Goal: Transaction & Acquisition: Purchase product/service

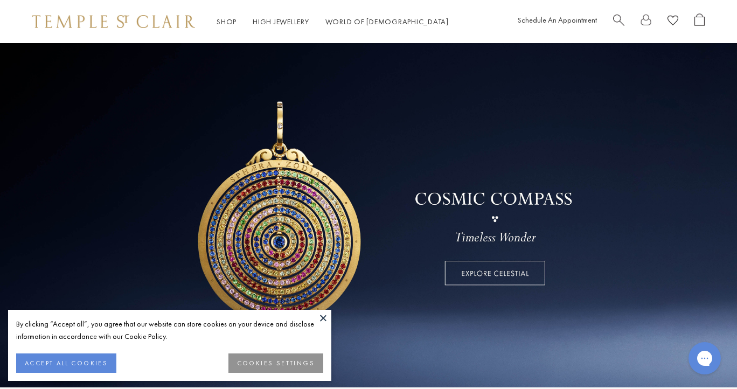
click at [474, 284] on link at bounding box center [368, 212] width 737 height 350
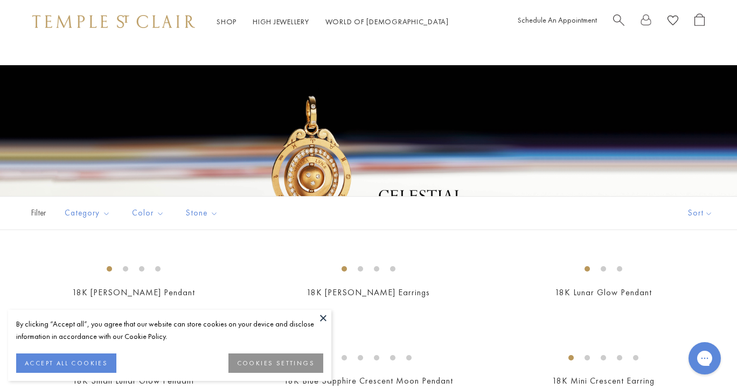
scroll to position [155, 0]
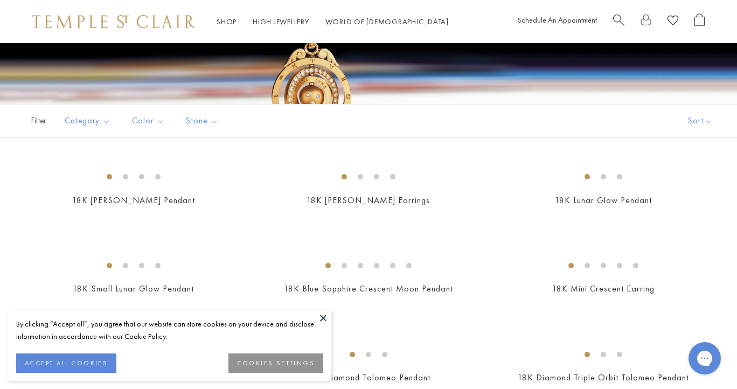
click at [323, 319] on button at bounding box center [323, 318] width 16 height 16
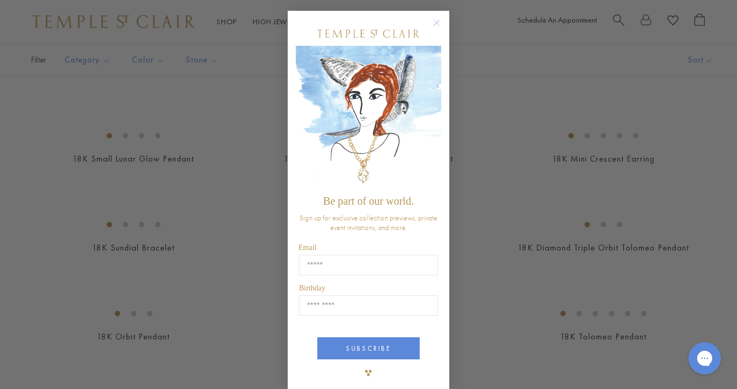
scroll to position [1, 0]
click at [435, 21] on circle "Close dialog" at bounding box center [436, 22] width 13 height 13
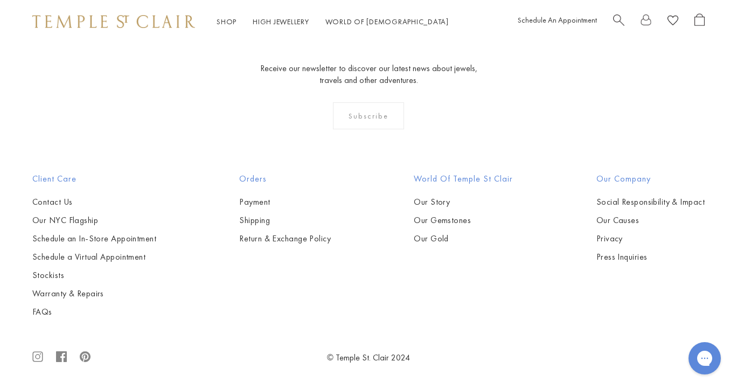
scroll to position [4337, 0]
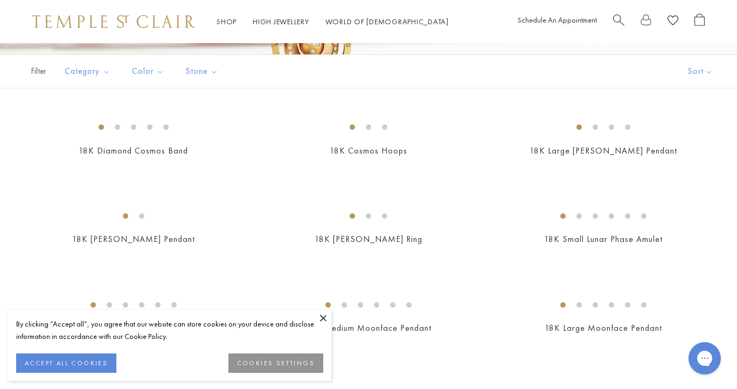
scroll to position [220, 0]
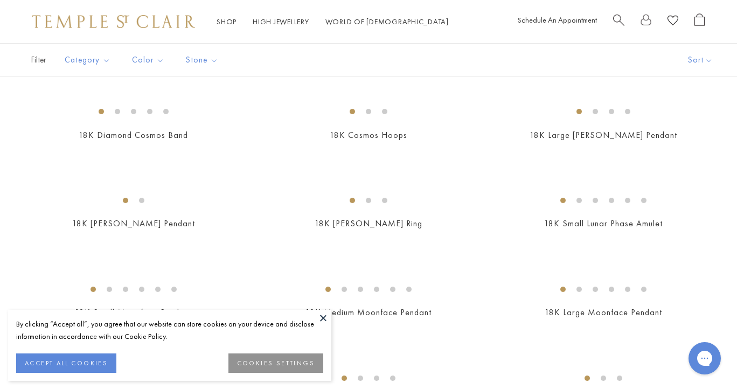
click at [323, 312] on button at bounding box center [323, 318] width 16 height 16
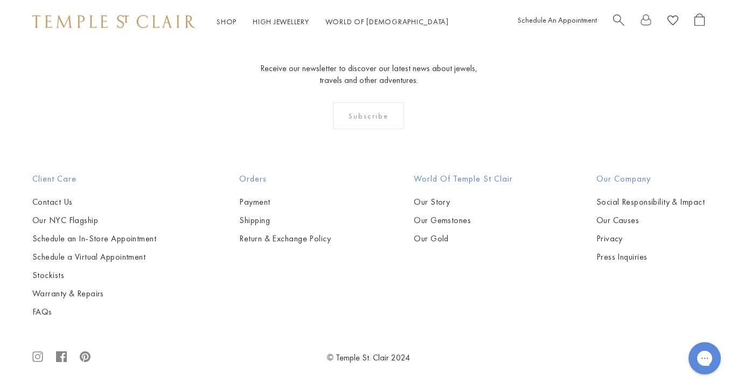
scroll to position [3817, 0]
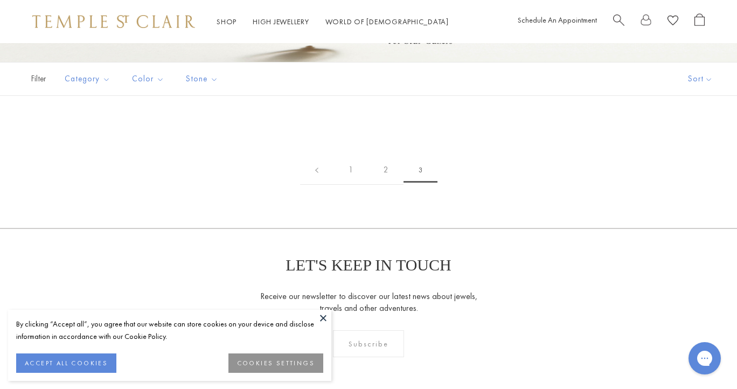
scroll to position [241, 0]
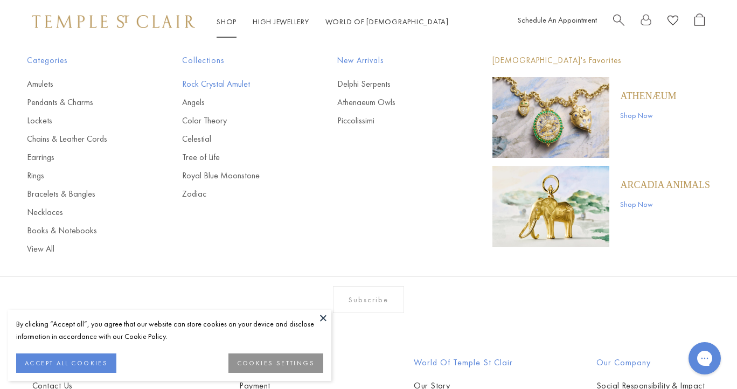
click at [223, 82] on link "Rock Crystal Amulet" at bounding box center [238, 84] width 112 height 12
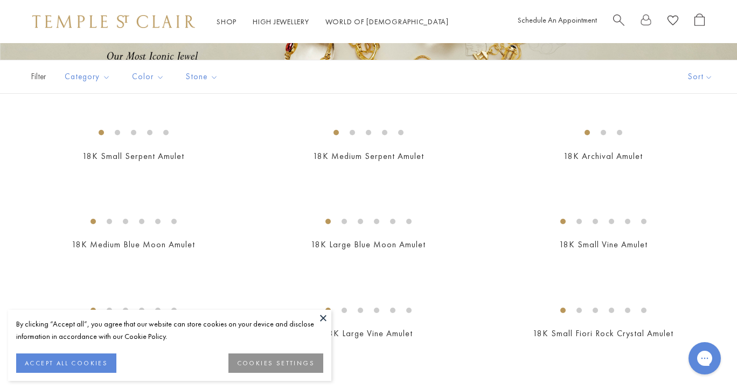
scroll to position [237, 0]
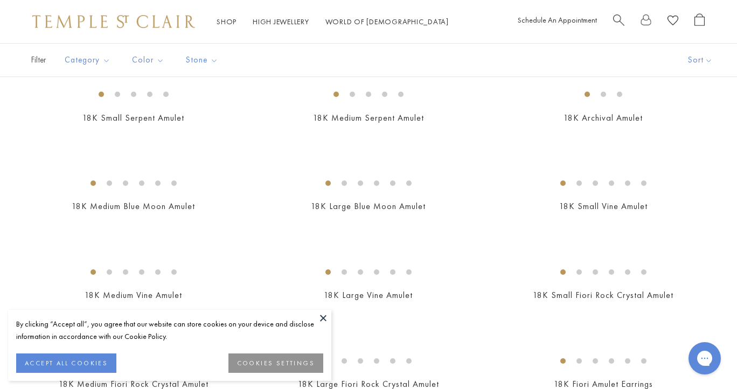
click at [321, 316] on button at bounding box center [323, 318] width 16 height 16
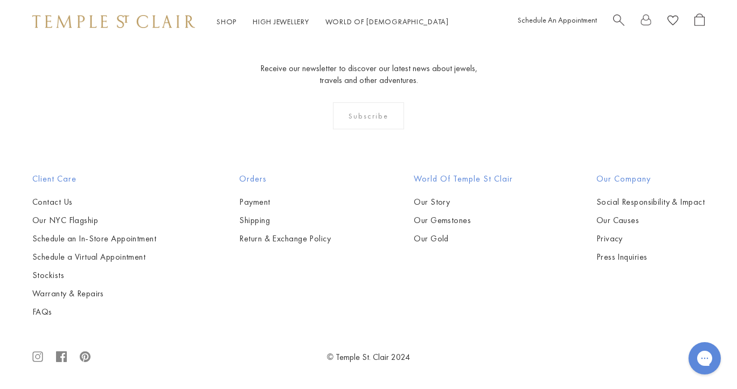
scroll to position [5361, 0]
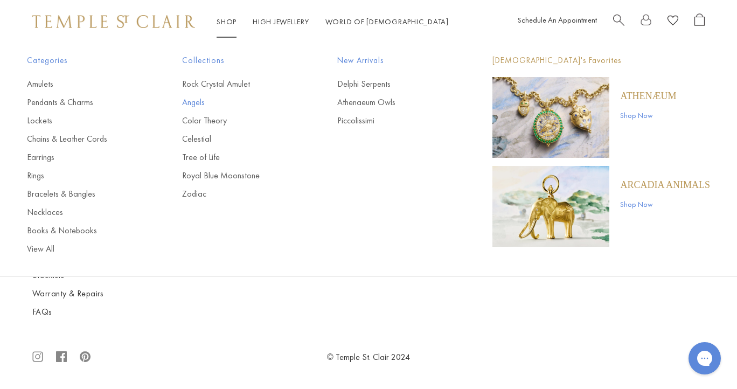
click at [195, 101] on link "Angels" at bounding box center [238, 102] width 112 height 12
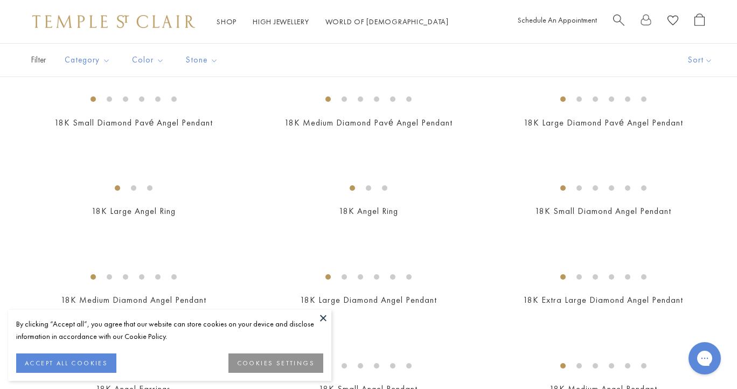
click at [315, 316] on div "By clicking “Accept all”, you agree that our website can store cookies on your …" at bounding box center [169, 345] width 323 height 71
click at [320, 318] on button at bounding box center [323, 318] width 16 height 16
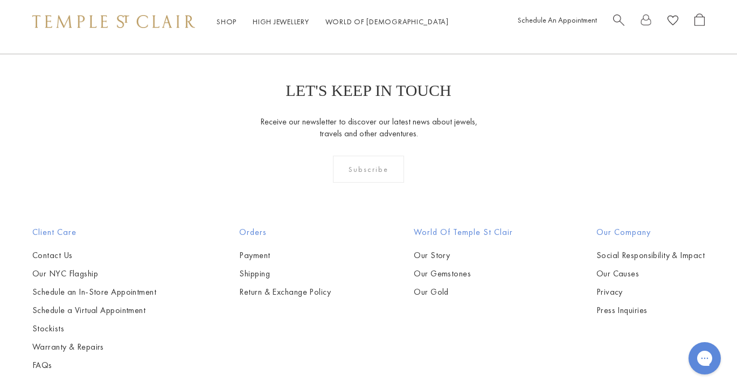
scroll to position [639, 0]
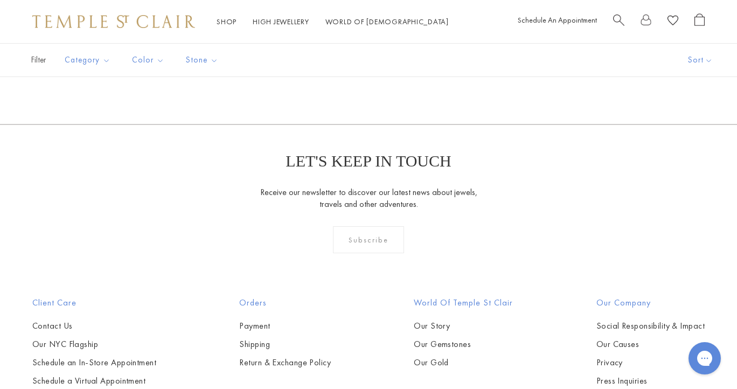
click at [0, 0] on img at bounding box center [0, 0] width 0 height 0
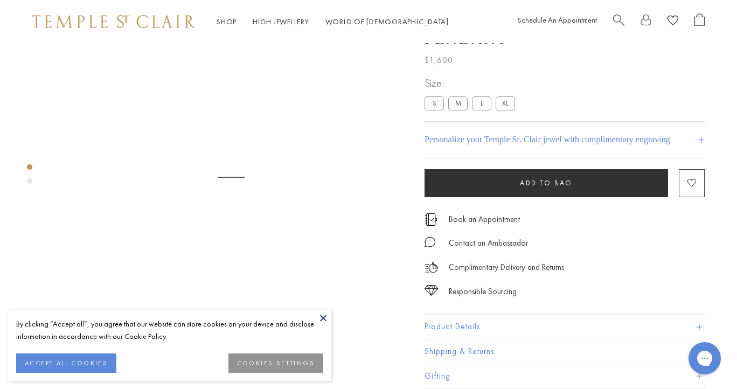
scroll to position [80, 0]
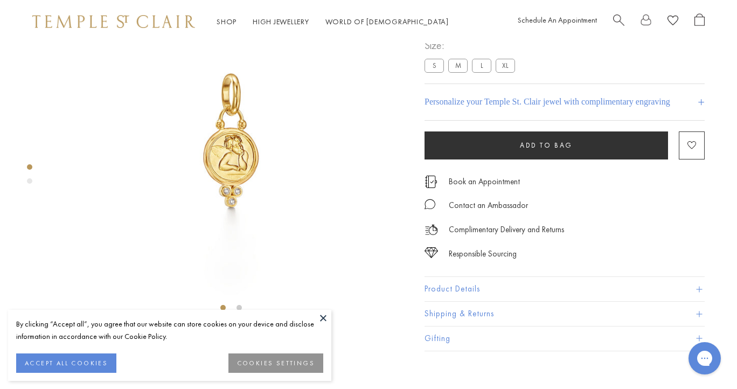
click at [321, 313] on button at bounding box center [323, 318] width 16 height 16
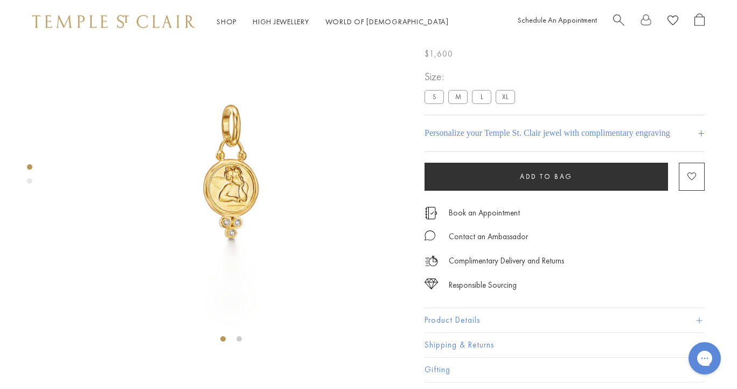
scroll to position [0, 0]
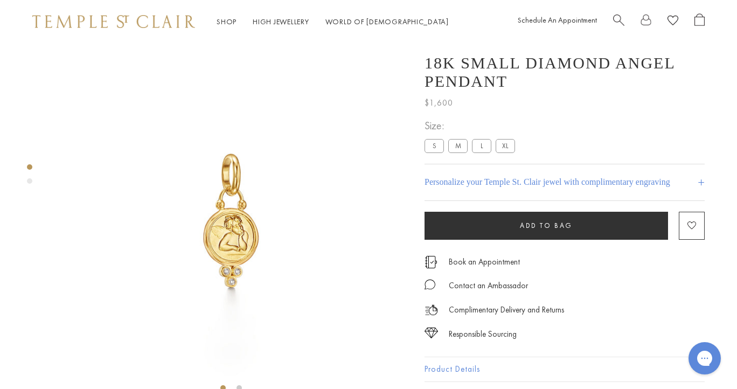
click at [486, 240] on button "Add to bag" at bounding box center [545, 226] width 243 height 28
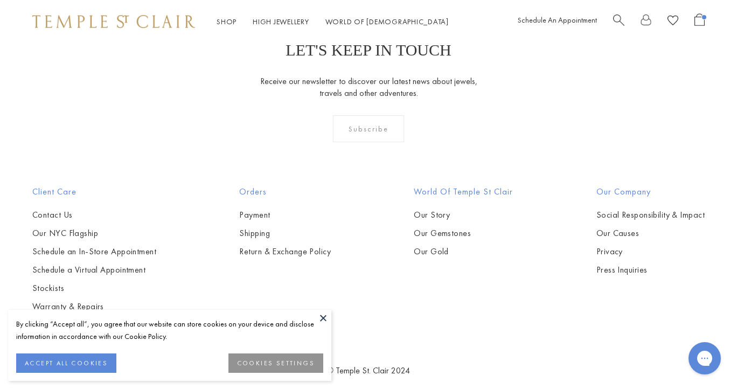
scroll to position [799, 0]
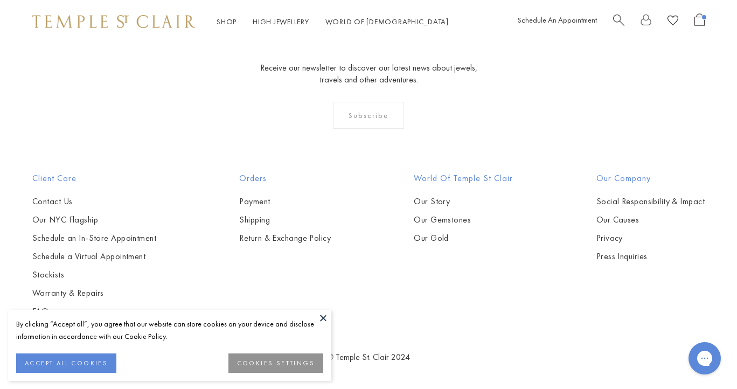
click at [324, 317] on button at bounding box center [323, 318] width 16 height 16
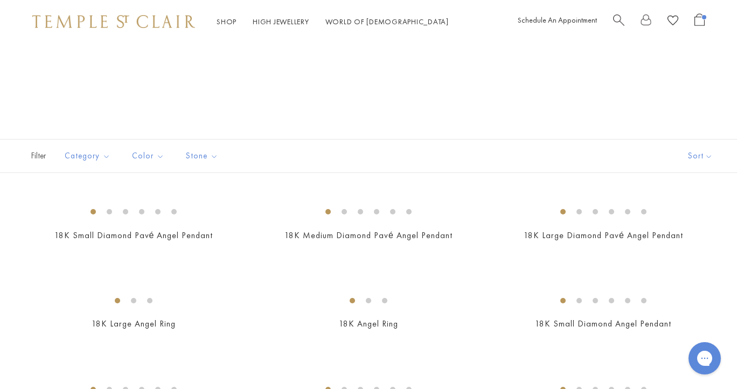
scroll to position [14, 0]
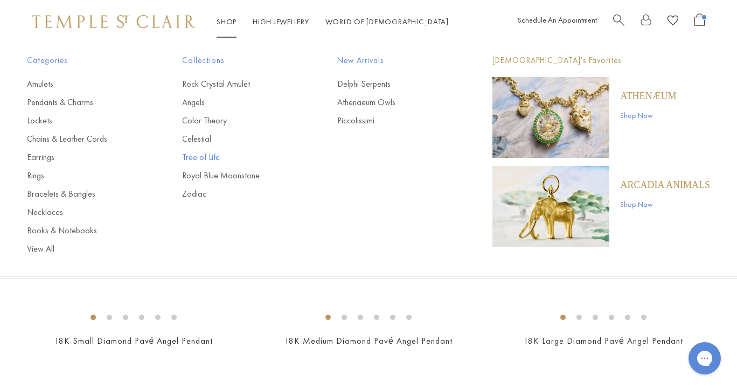
click at [200, 155] on link "Tree of Life" at bounding box center [238, 157] width 112 height 12
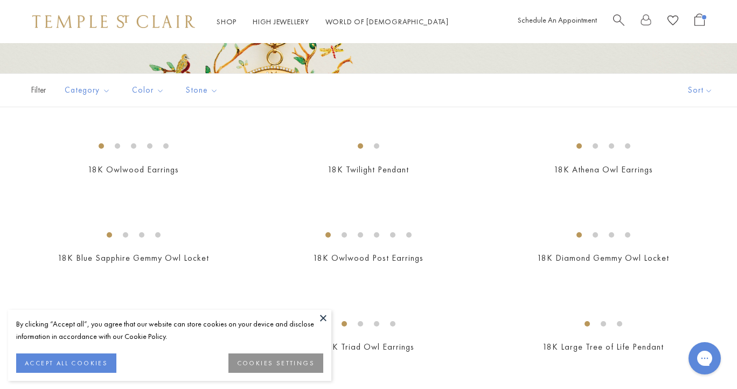
scroll to position [201, 0]
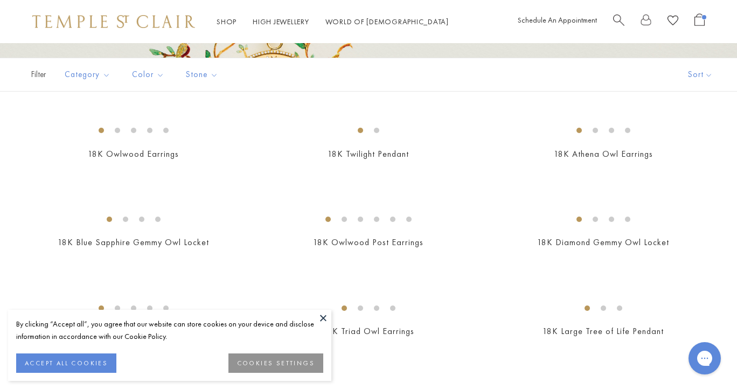
click at [322, 316] on button at bounding box center [323, 318] width 16 height 16
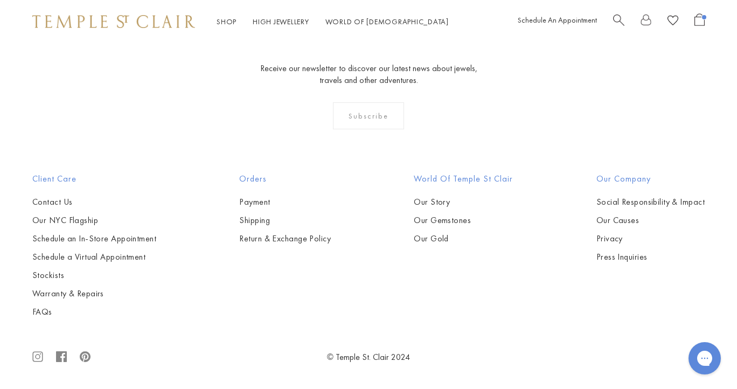
scroll to position [5726, 0]
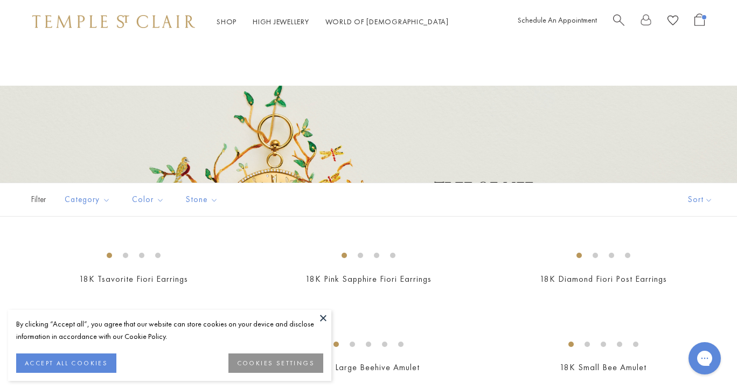
scroll to position [213, 0]
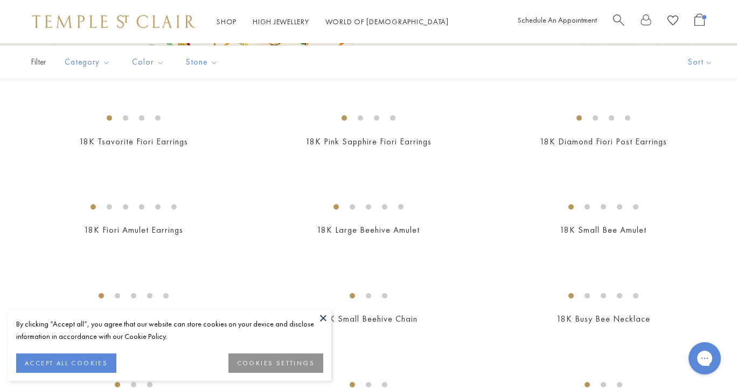
click at [324, 316] on button at bounding box center [323, 318] width 16 height 16
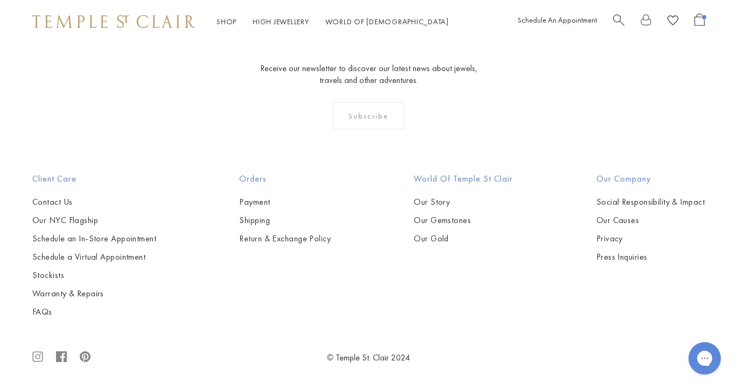
scroll to position [3955, 0]
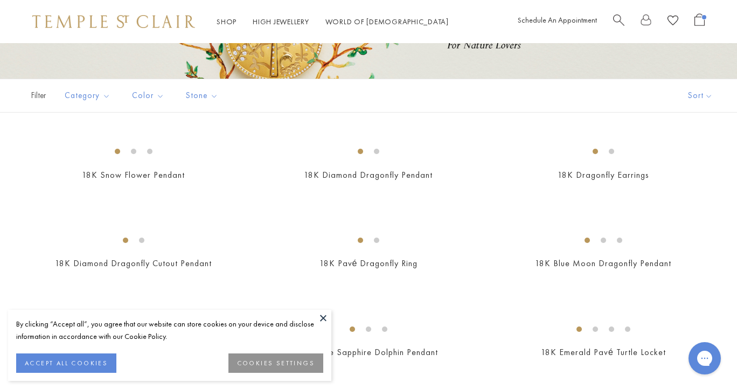
scroll to position [216, 0]
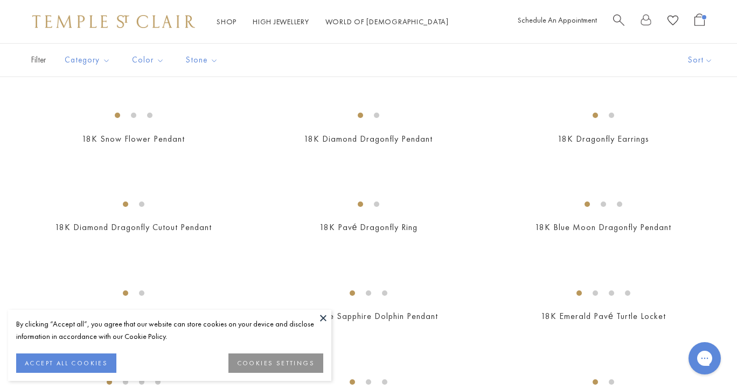
click at [322, 314] on button at bounding box center [323, 318] width 16 height 16
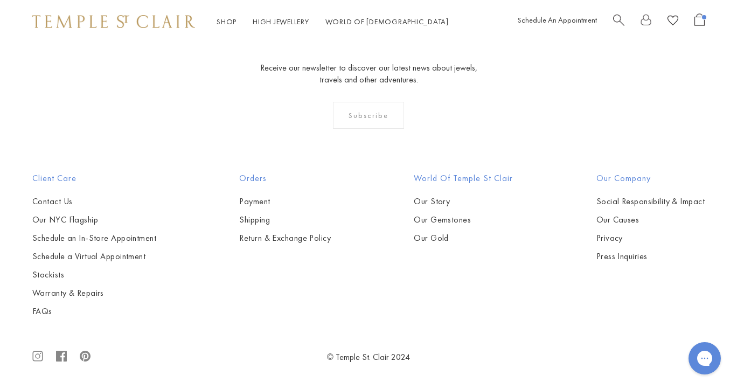
scroll to position [1951, 0]
click at [0, 0] on img at bounding box center [0, 0] width 0 height 0
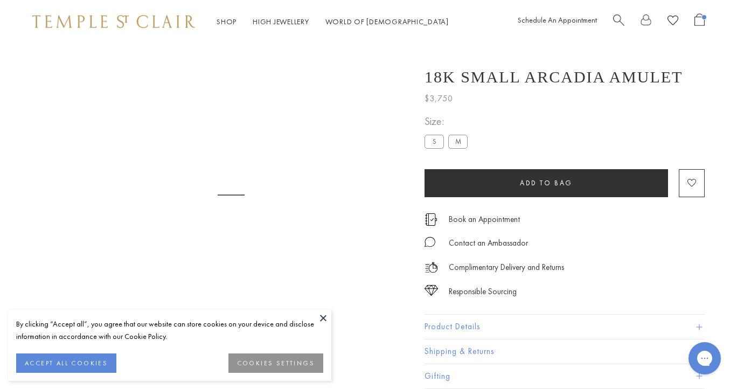
scroll to position [43, 0]
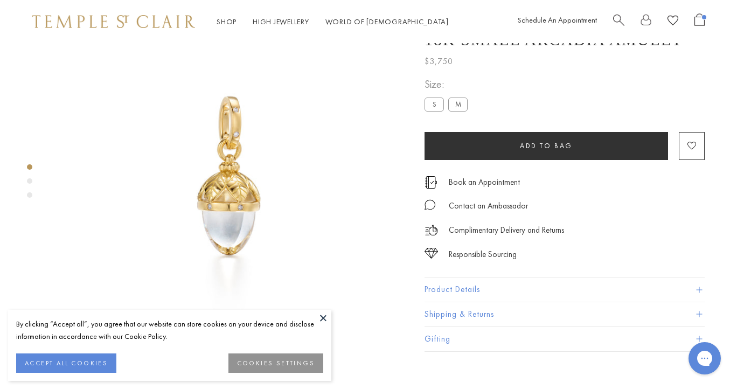
click at [533, 150] on span "Add to bag" at bounding box center [546, 145] width 53 height 9
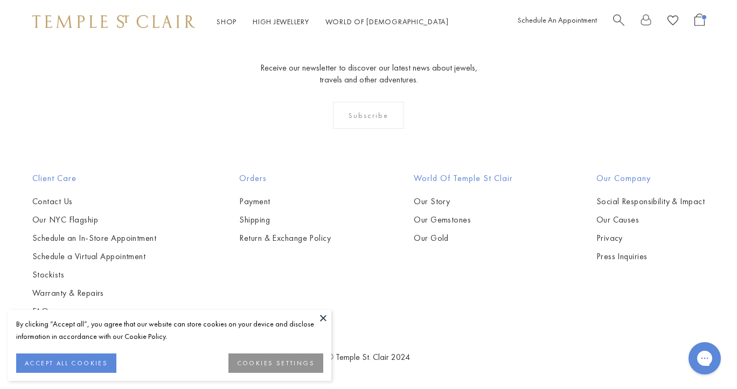
scroll to position [2523, 0]
click at [318, 320] on button at bounding box center [323, 318] width 16 height 16
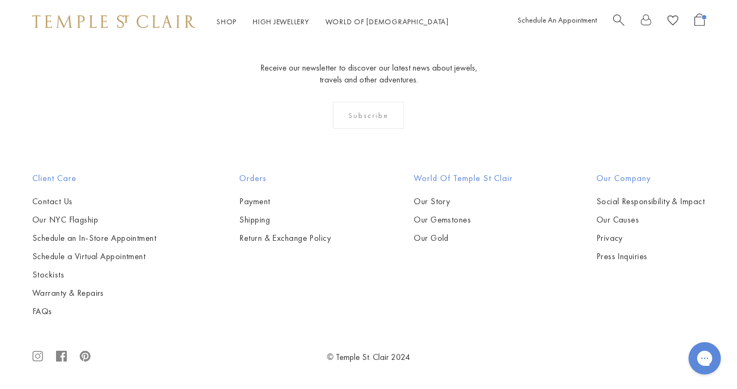
scroll to position [2726, 0]
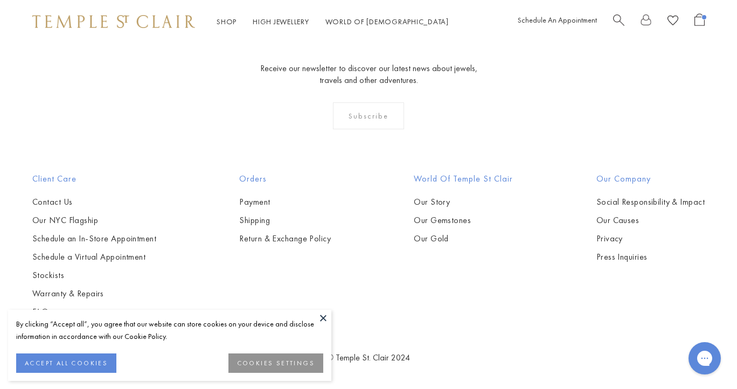
scroll to position [2892, 0]
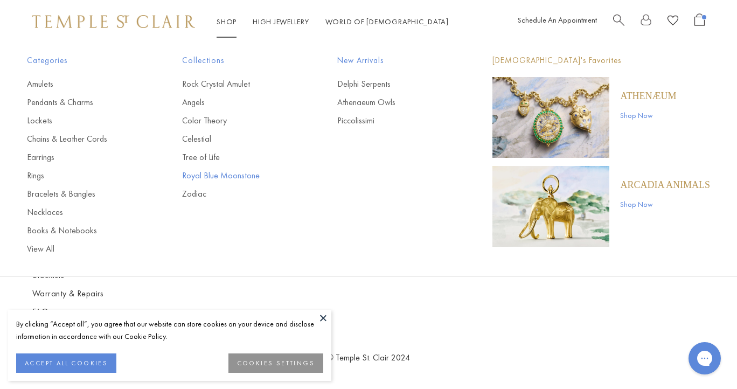
click at [209, 175] on link "Royal Blue Moonstone" at bounding box center [238, 176] width 112 height 12
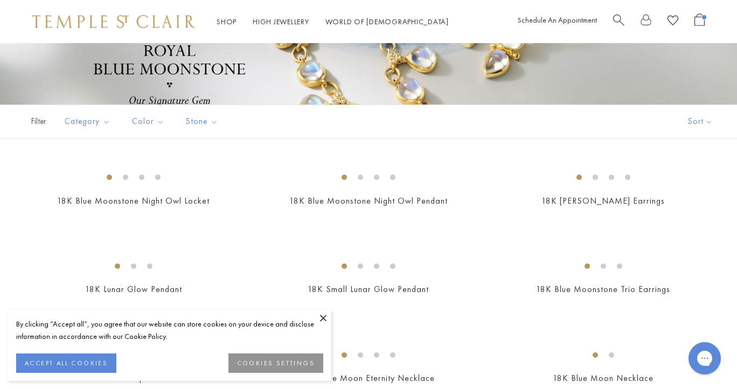
scroll to position [206, 0]
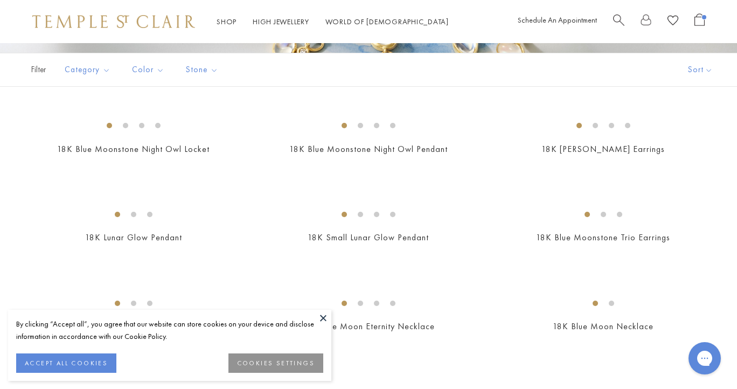
click at [322, 317] on button at bounding box center [323, 318] width 16 height 16
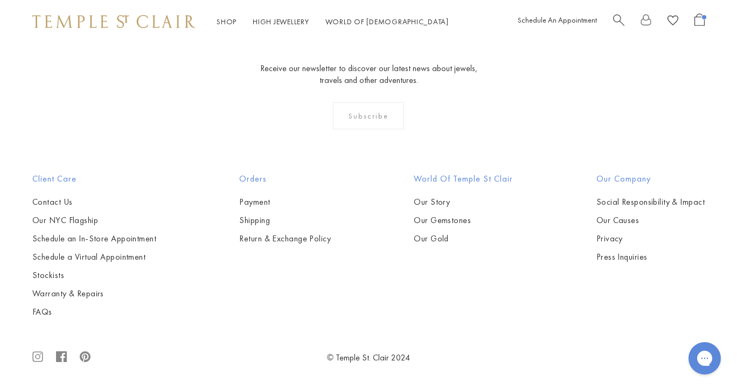
scroll to position [3690, 0]
click at [0, 0] on img at bounding box center [0, 0] width 0 height 0
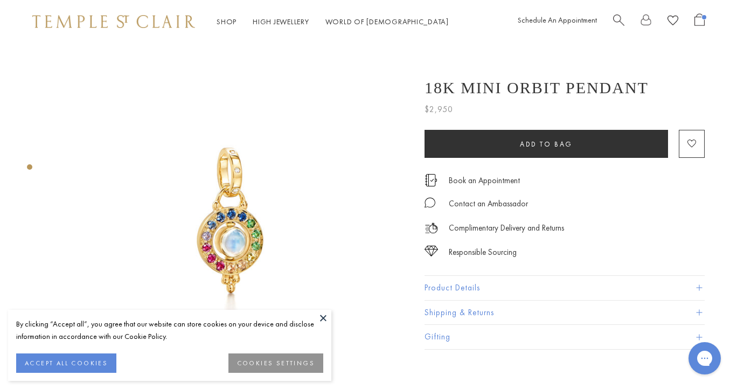
click at [324, 316] on button at bounding box center [323, 318] width 16 height 16
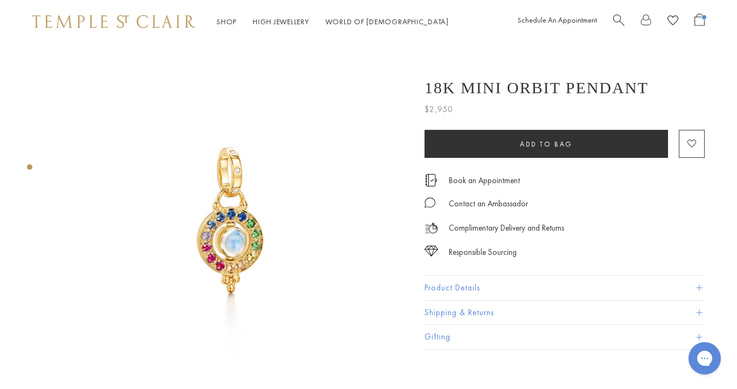
click at [474, 282] on button "Product Details" at bounding box center [564, 288] width 280 height 24
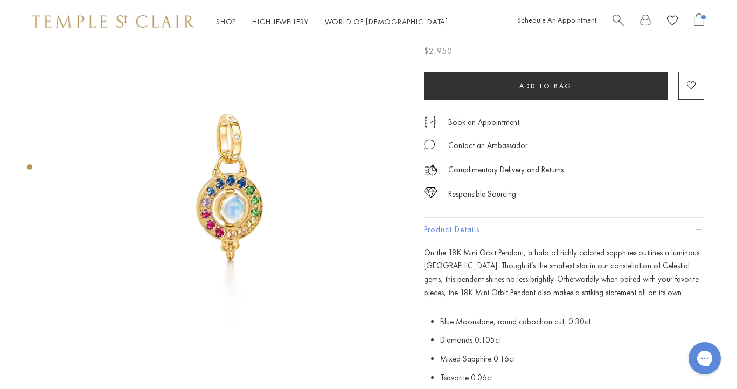
scroll to position [0, 1]
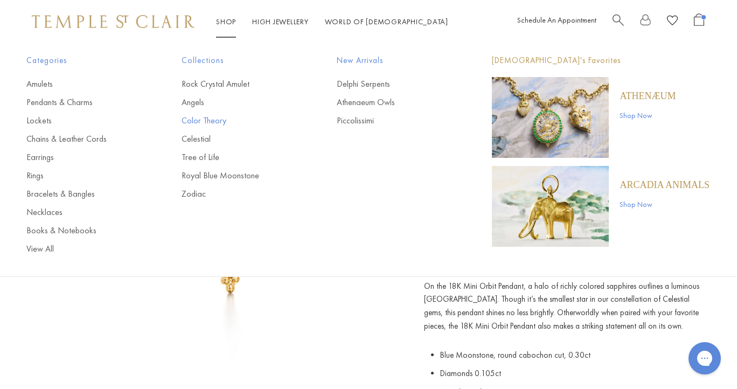
click at [196, 121] on link "Color Theory" at bounding box center [237, 121] width 112 height 12
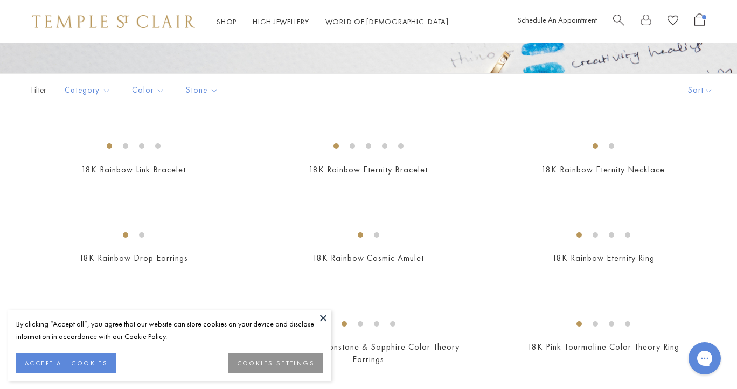
scroll to position [254, 0]
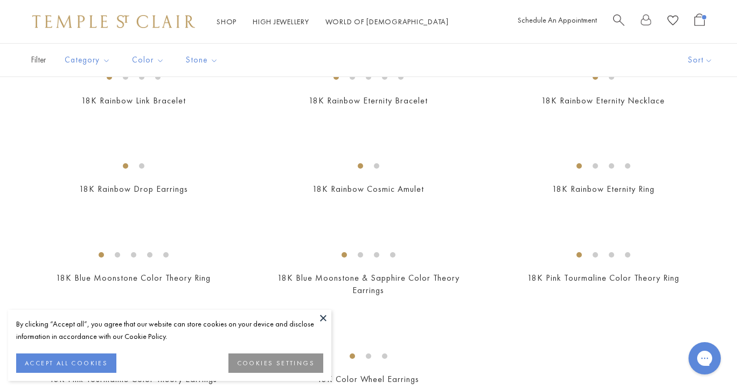
click at [323, 319] on button at bounding box center [323, 318] width 16 height 16
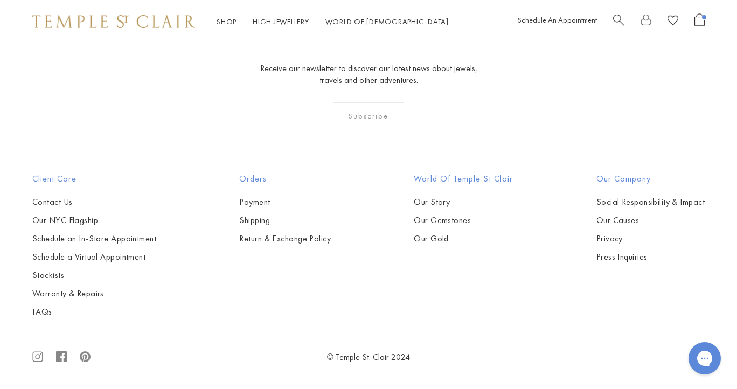
scroll to position [1077, 0]
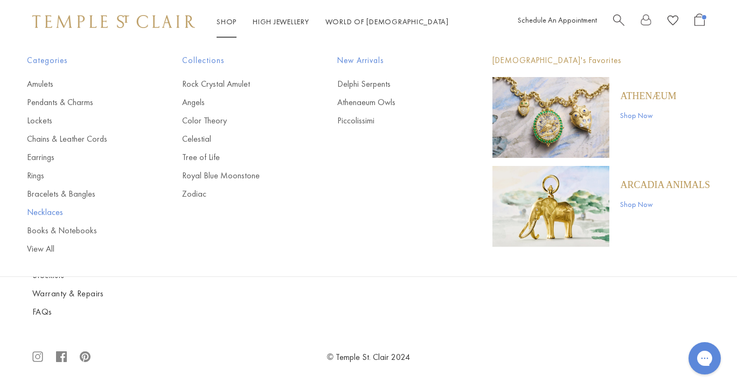
click at [47, 214] on link "Necklaces" at bounding box center [83, 212] width 112 height 12
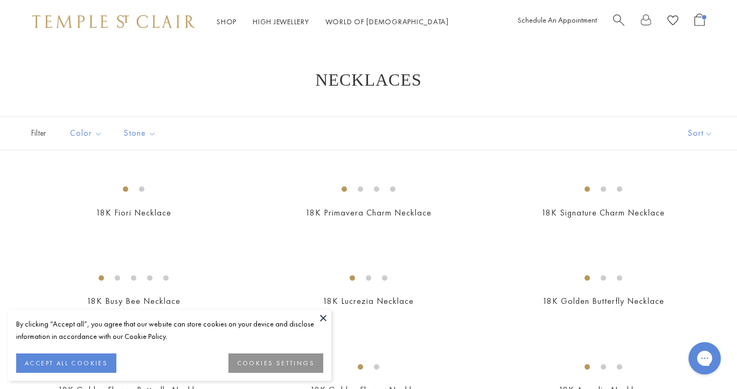
scroll to position [99, 0]
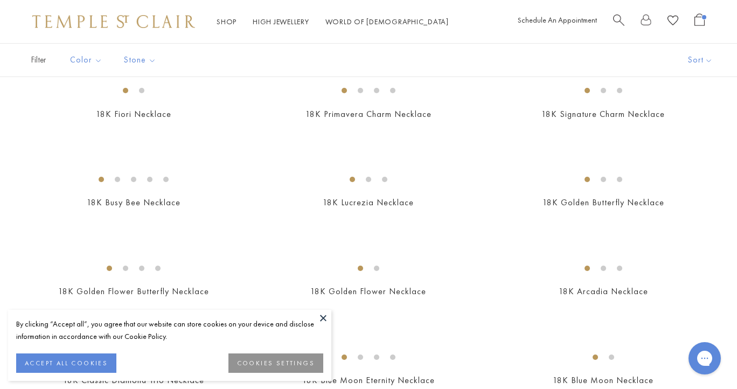
click at [322, 318] on button at bounding box center [323, 318] width 16 height 16
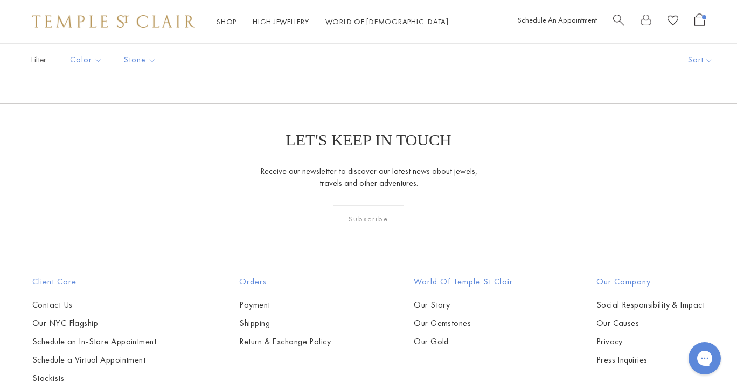
scroll to position [1001, 0]
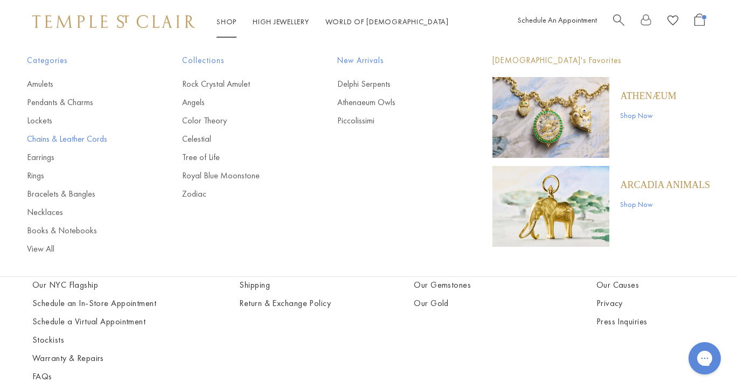
click at [67, 138] on link "Chains & Leather Cords" at bounding box center [83, 139] width 112 height 12
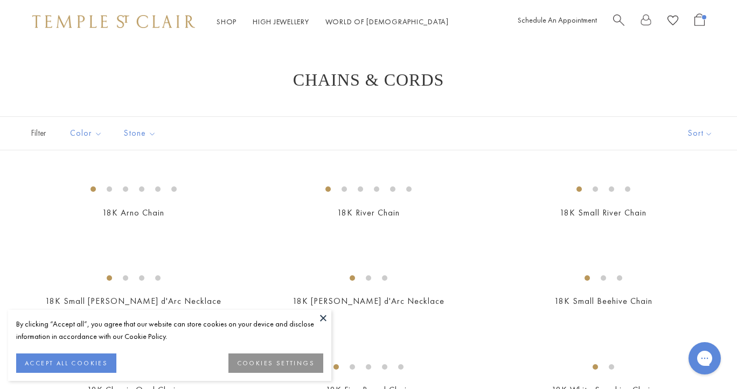
scroll to position [93, 0]
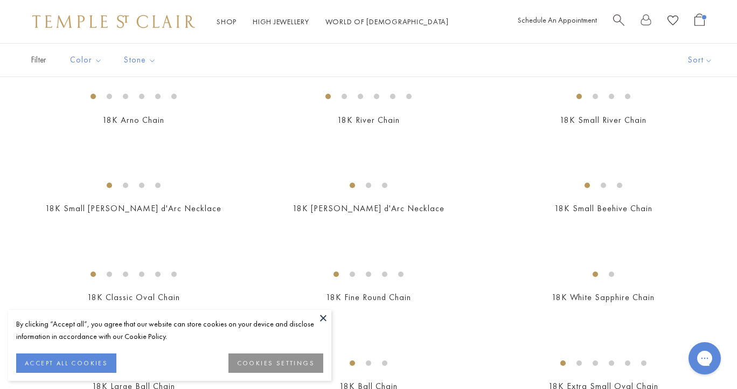
click at [320, 315] on button at bounding box center [323, 318] width 16 height 16
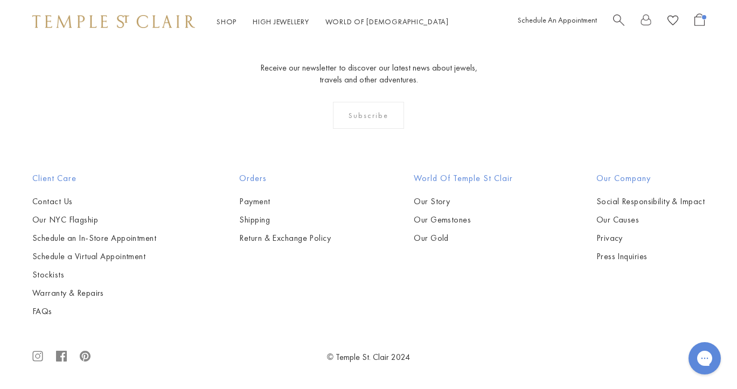
scroll to position [1254, 0]
click at [0, 0] on img at bounding box center [0, 0] width 0 height 0
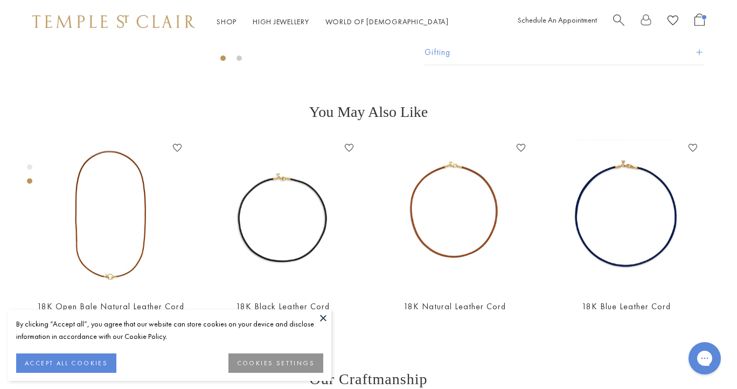
scroll to position [494, 0]
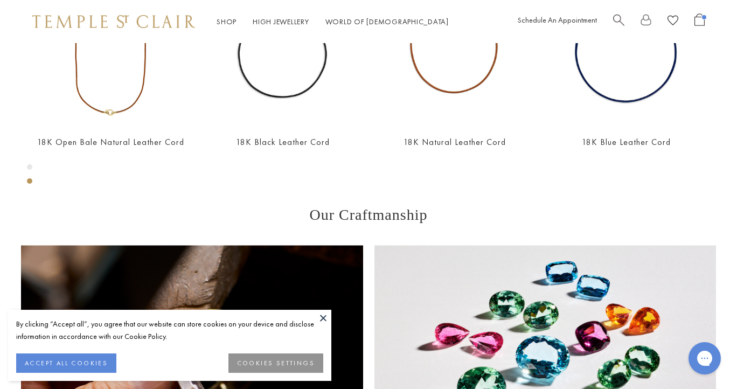
click at [326, 317] on button at bounding box center [323, 318] width 16 height 16
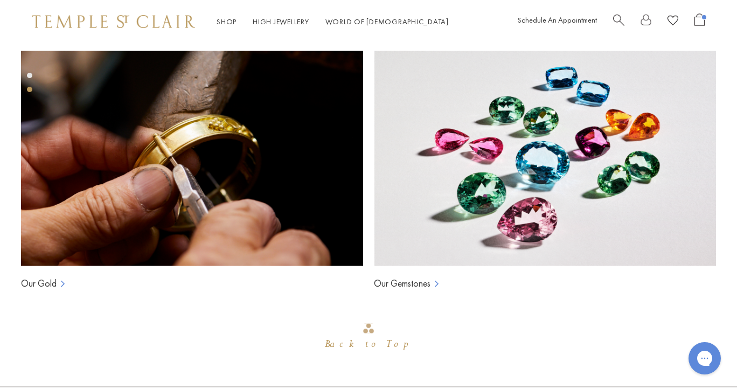
scroll to position [732, 0]
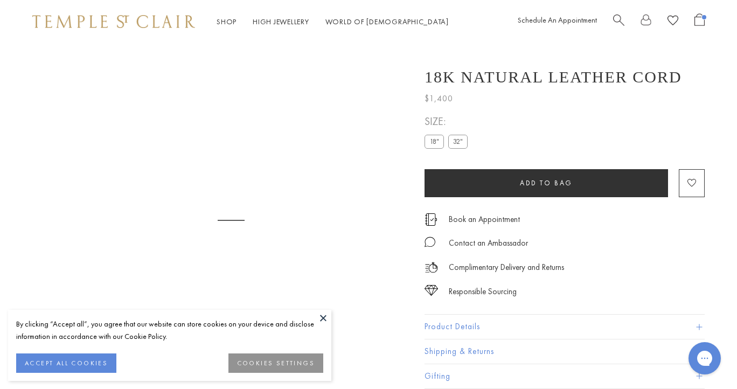
scroll to position [43, 0]
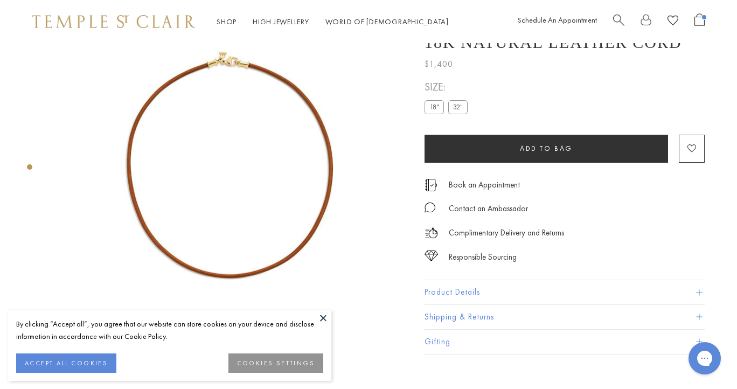
click at [321, 313] on button at bounding box center [323, 318] width 16 height 16
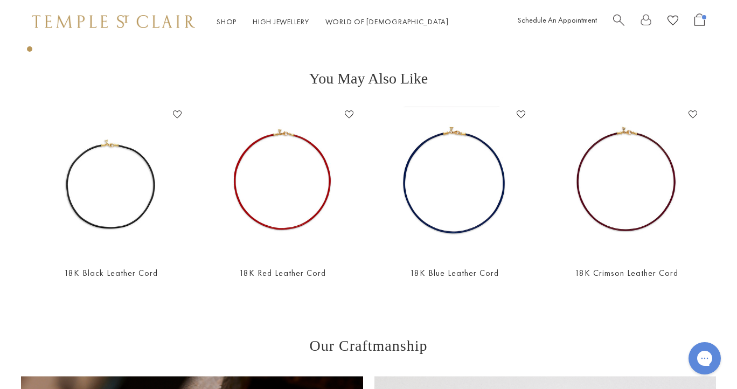
scroll to position [420, 0]
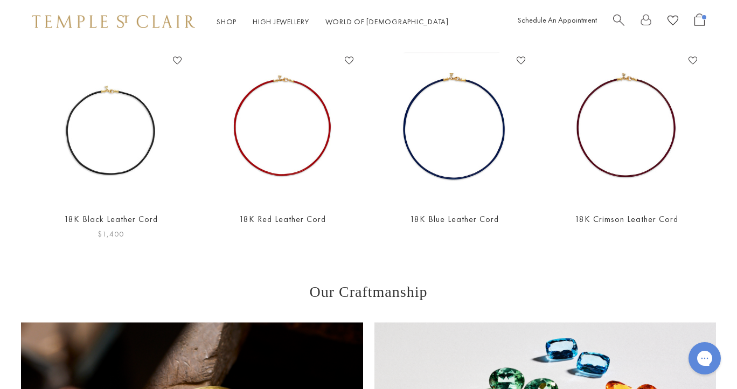
click at [123, 145] on img at bounding box center [111, 127] width 150 height 150
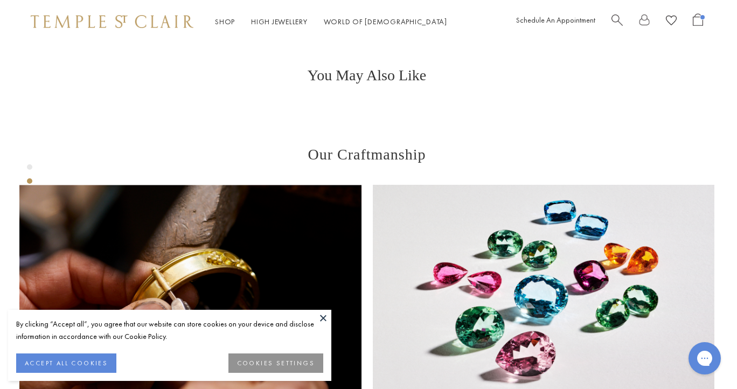
scroll to position [413, 2]
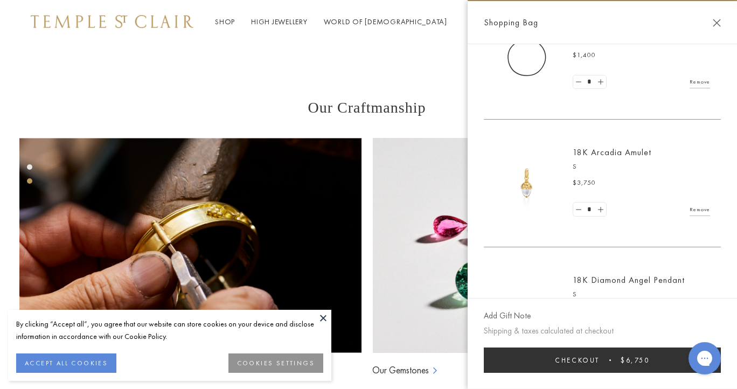
scroll to position [118, 0]
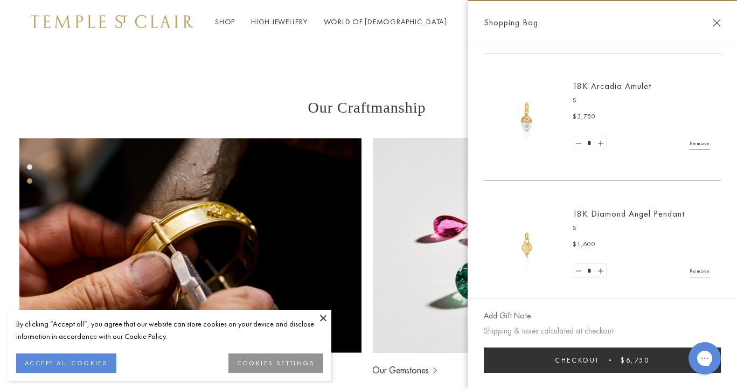
click at [448, 351] on main "Responsible Sourcing Our gold is strictly mercury-free mined gold and recycled …" at bounding box center [366, 51] width 737 height 843
click at [718, 20] on button "Close Shopping Bag" at bounding box center [716, 23] width 8 height 8
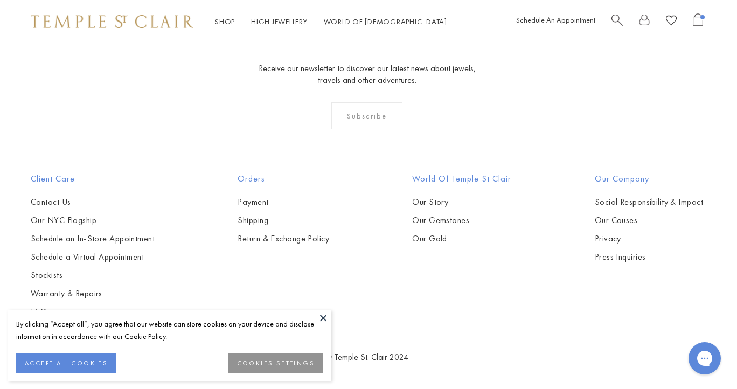
scroll to position [1244, 2]
click at [444, 198] on link "Our Story" at bounding box center [461, 202] width 99 height 12
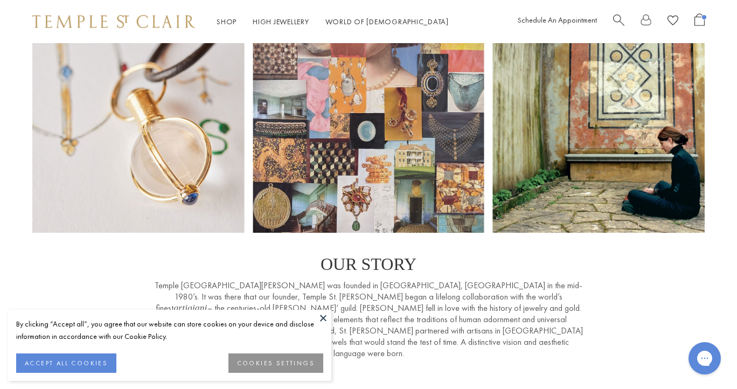
scroll to position [14, 0]
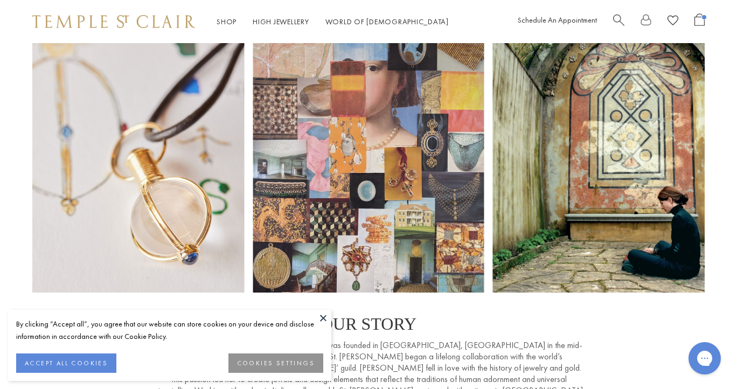
click at [320, 310] on button at bounding box center [323, 318] width 16 height 16
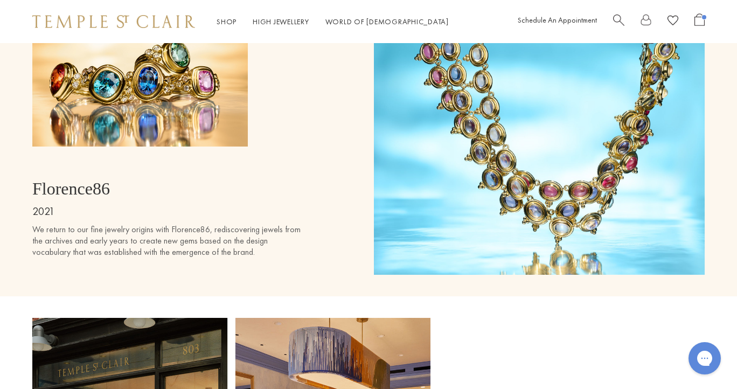
scroll to position [5381, 0]
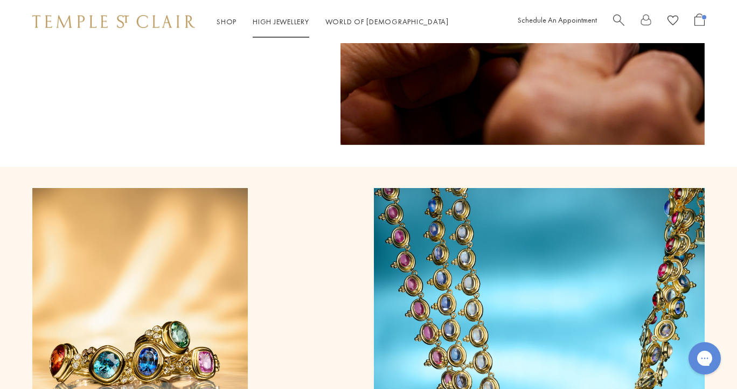
click at [294, 20] on link "High Jewellery High Jewellery" at bounding box center [281, 22] width 57 height 10
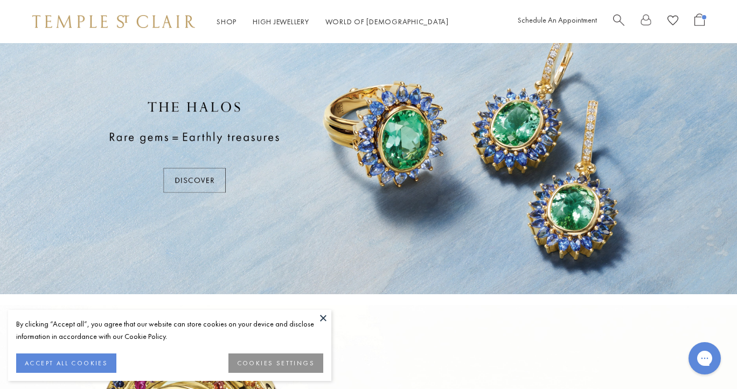
scroll to position [84, 0]
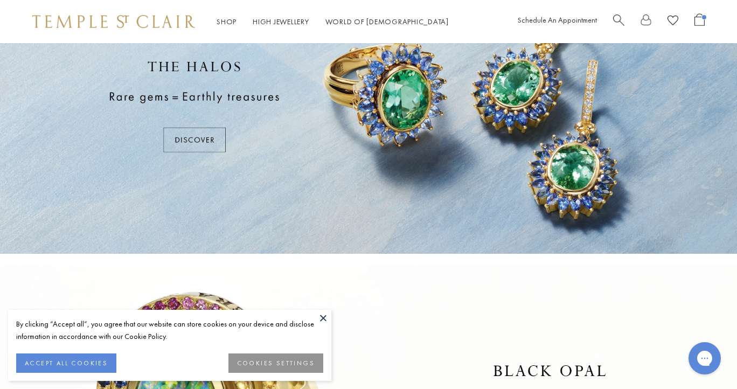
click at [325, 314] on button at bounding box center [323, 318] width 16 height 16
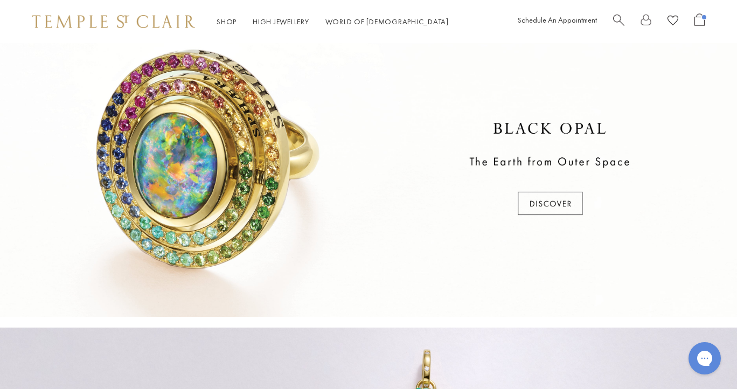
scroll to position [0, 0]
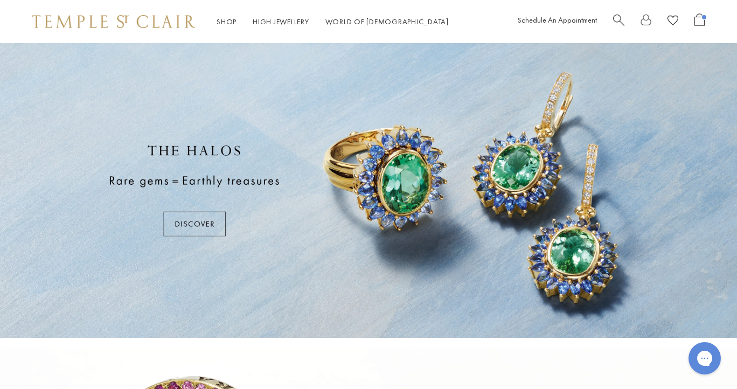
click at [208, 224] on div at bounding box center [368, 190] width 737 height 295
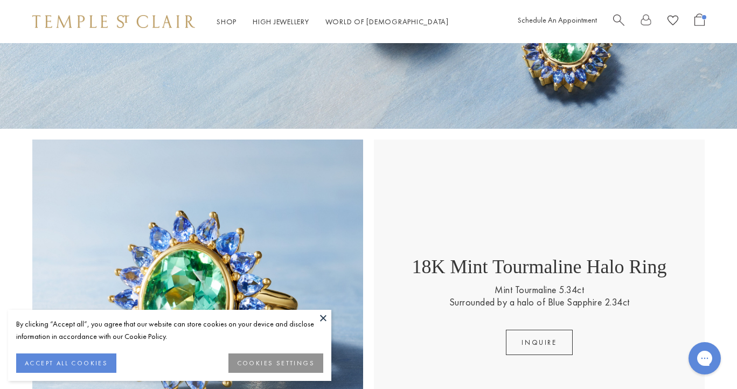
scroll to position [352, 0]
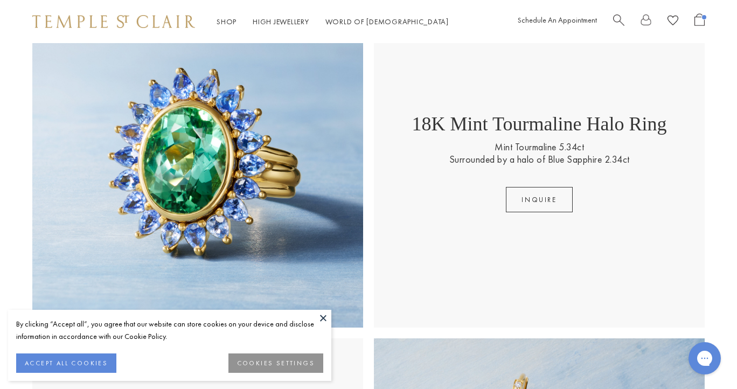
click at [317, 312] on button at bounding box center [323, 318] width 16 height 16
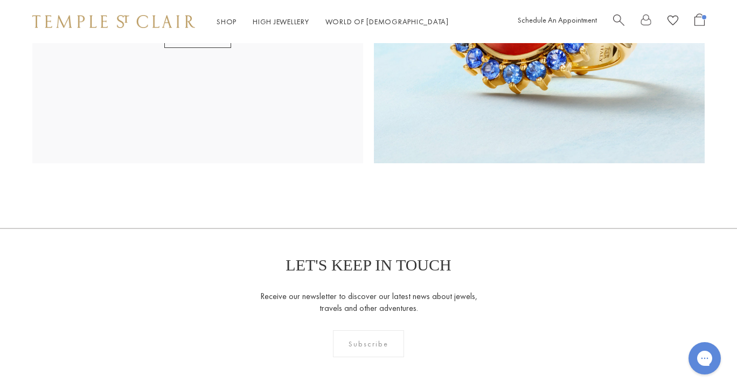
scroll to position [1675, 0]
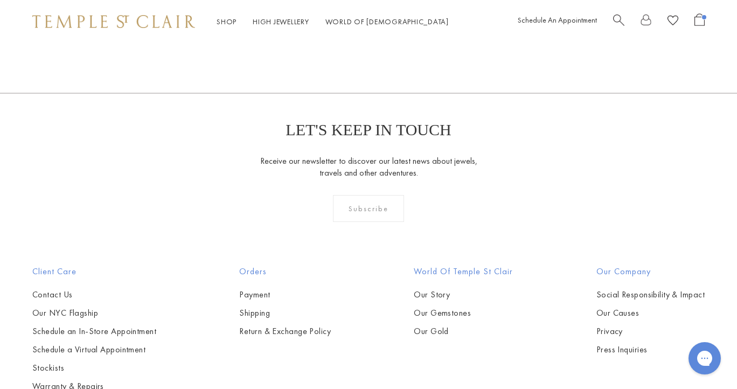
click at [698, 23] on span "Open Shopping Bag" at bounding box center [699, 19] width 10 height 12
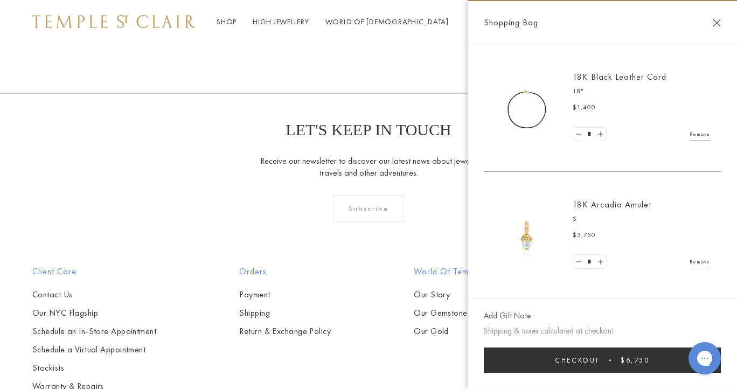
click at [329, 100] on div "LET'S KEEP IN TOUCH Receive our newsletter to discover our latest news about je…" at bounding box center [368, 179] width 737 height 172
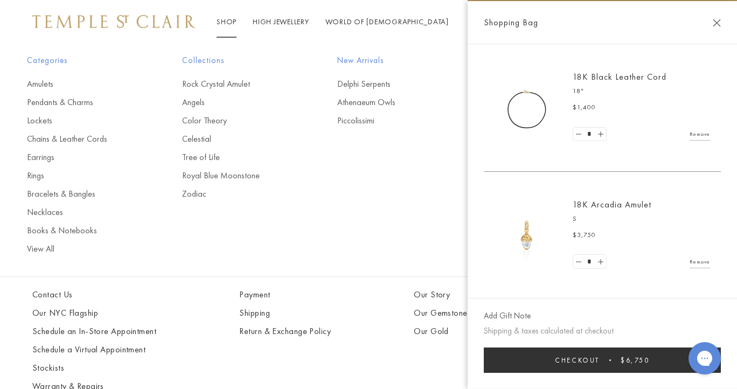
click at [57, 145] on ul "Amulets Pendants & Charms Lockets Chains & Leather Cords Earrings Rings Bracele…" at bounding box center [83, 166] width 112 height 177
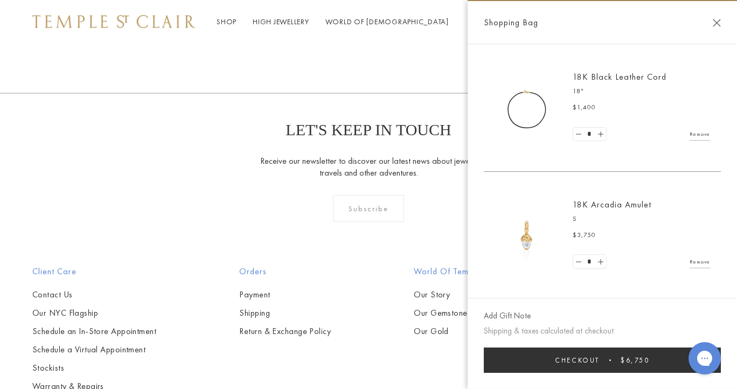
click at [57, 142] on link "Chains & Leather Cords" at bounding box center [83, 139] width 112 height 12
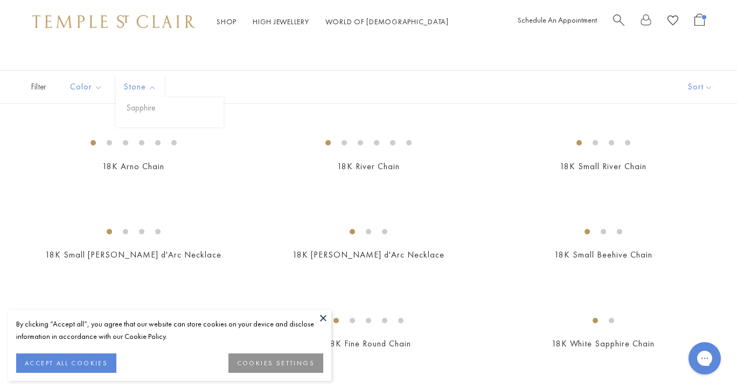
scroll to position [72, 0]
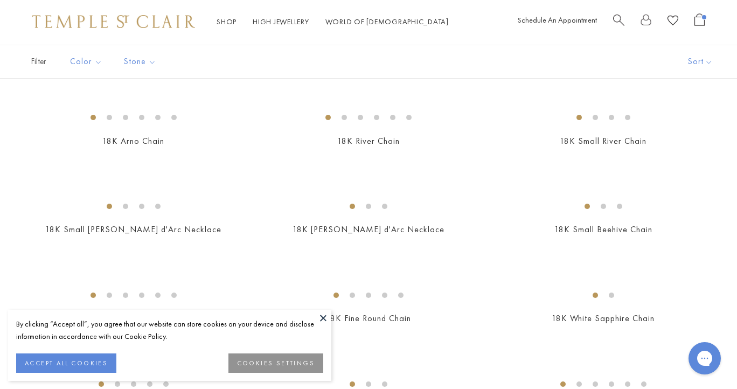
click at [317, 319] on button at bounding box center [323, 318] width 16 height 16
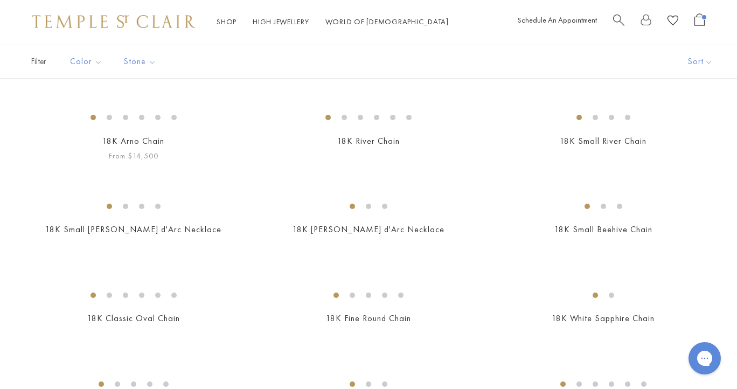
click at [0, 0] on img at bounding box center [0, 0] width 0 height 0
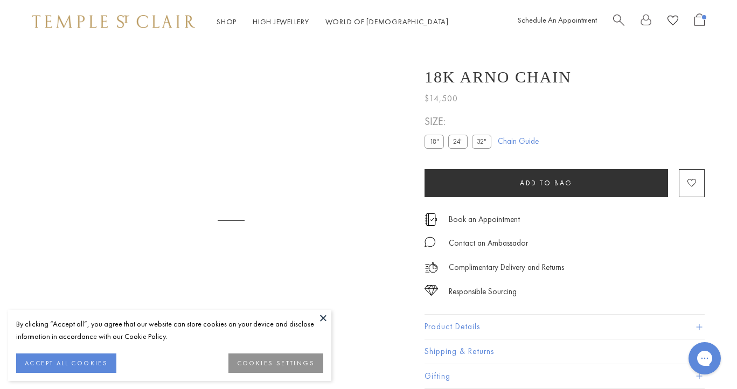
scroll to position [43, 0]
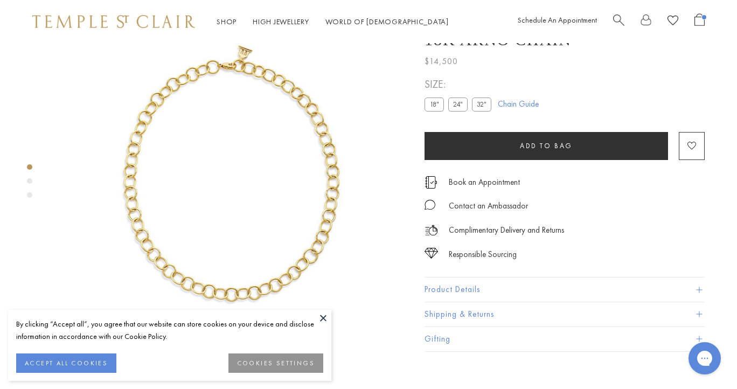
click at [481, 111] on label "32"" at bounding box center [481, 104] width 19 height 13
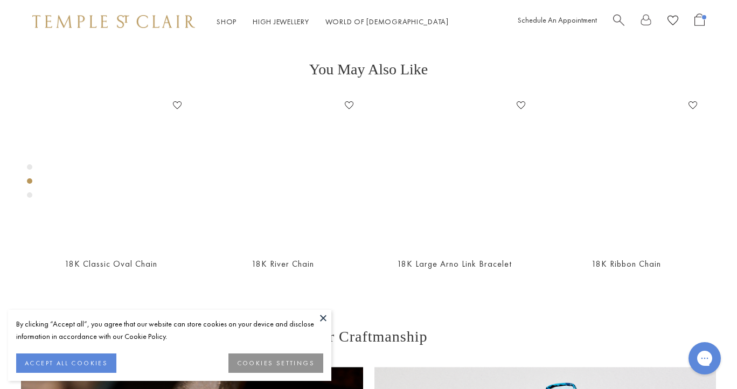
scroll to position [394, 0]
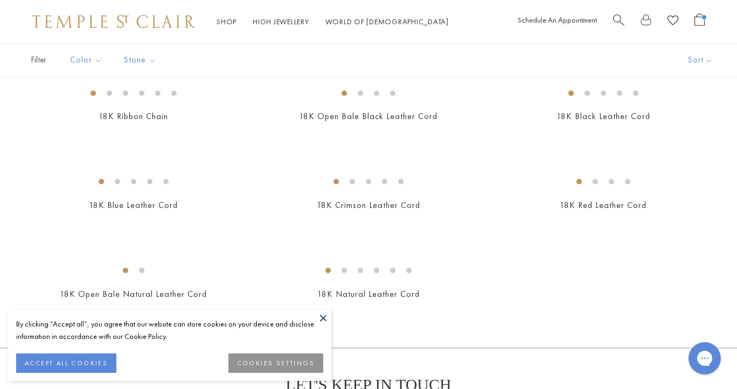
scroll to position [433, 0]
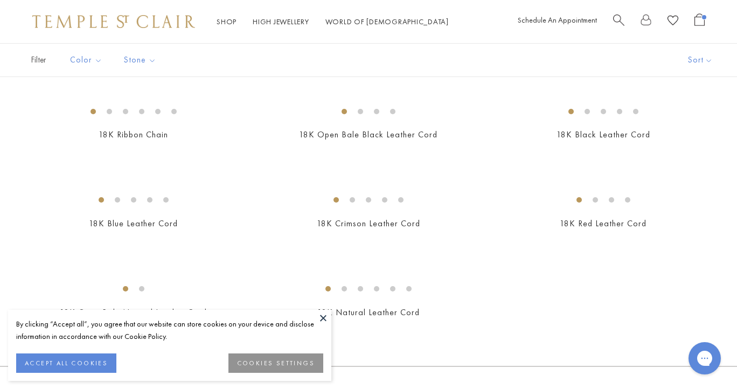
click at [0, 0] on img at bounding box center [0, 0] width 0 height 0
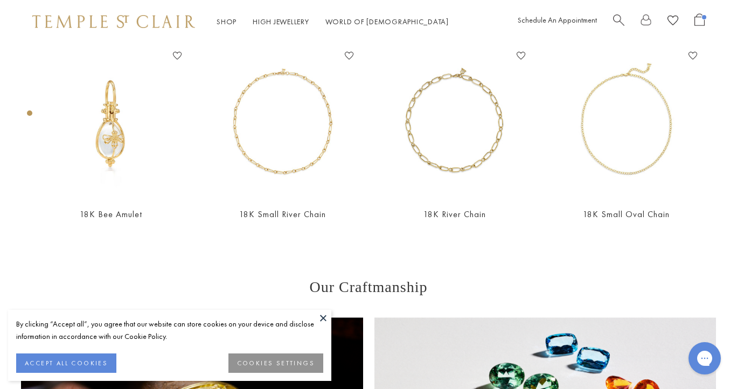
scroll to position [443, 0]
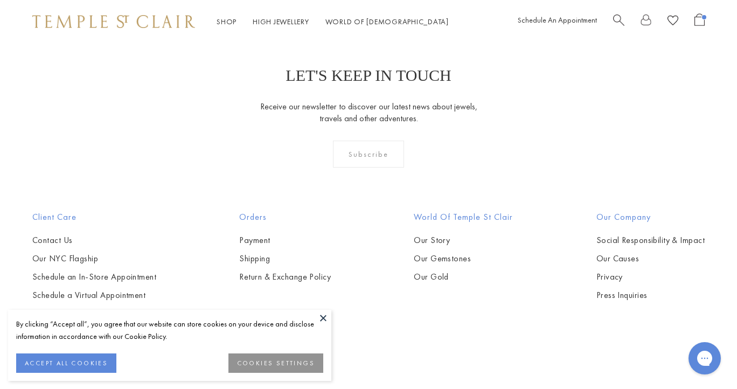
scroll to position [743, 0]
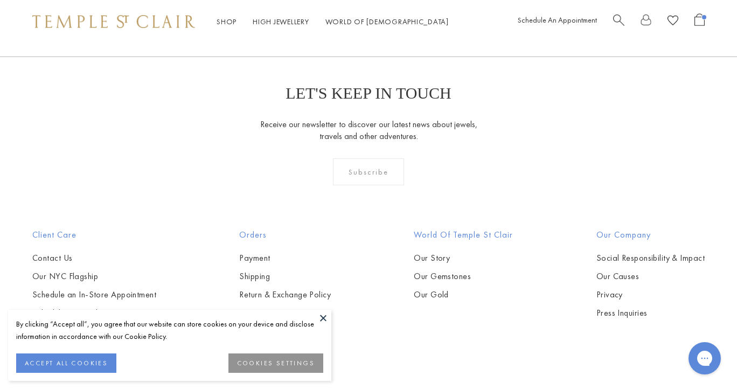
click at [0, 0] on img at bounding box center [0, 0] width 0 height 0
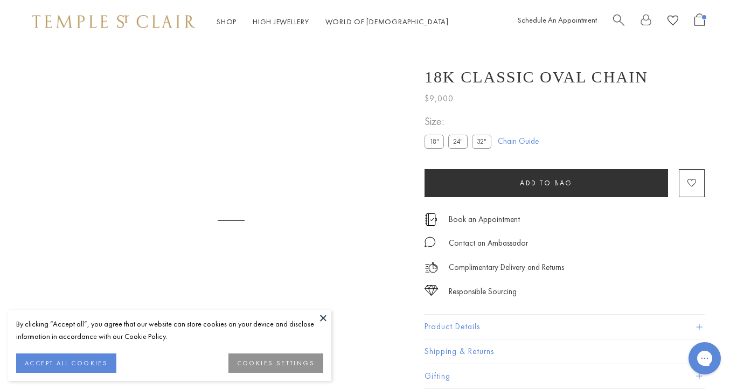
scroll to position [43, 0]
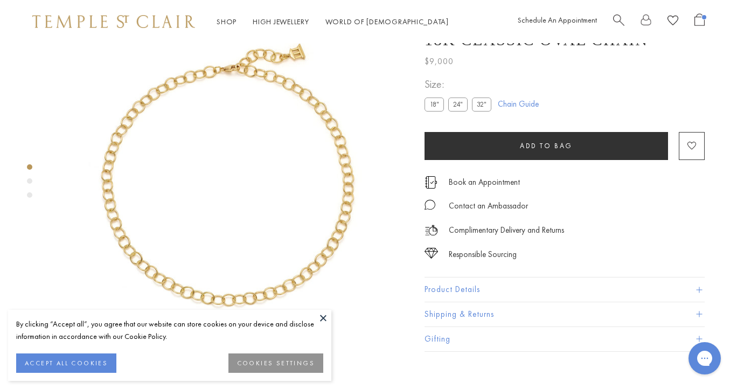
click at [478, 111] on label "32"" at bounding box center [481, 104] width 19 height 13
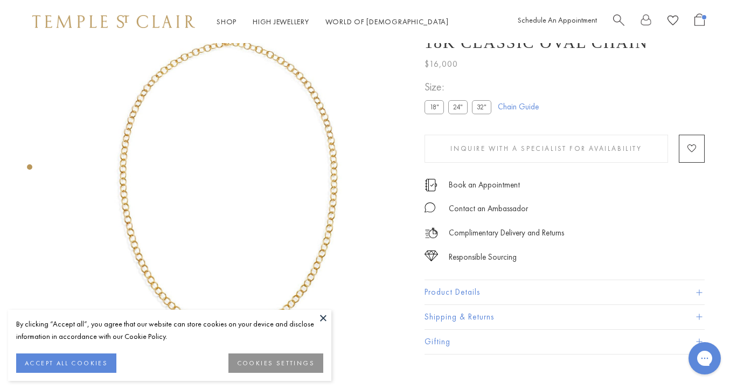
click at [322, 316] on button at bounding box center [323, 318] width 16 height 16
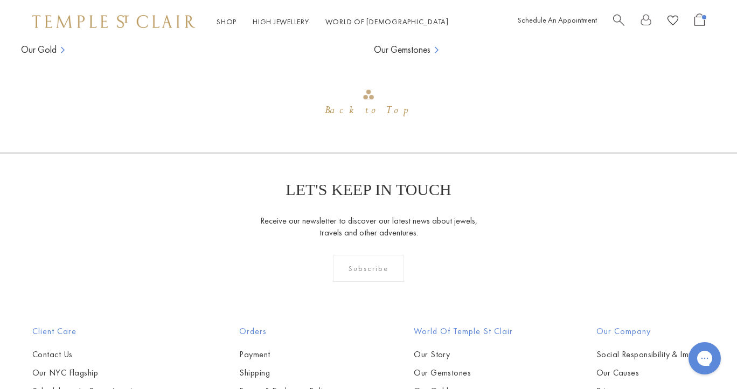
scroll to position [826, 0]
